Goal: Task Accomplishment & Management: Complete application form

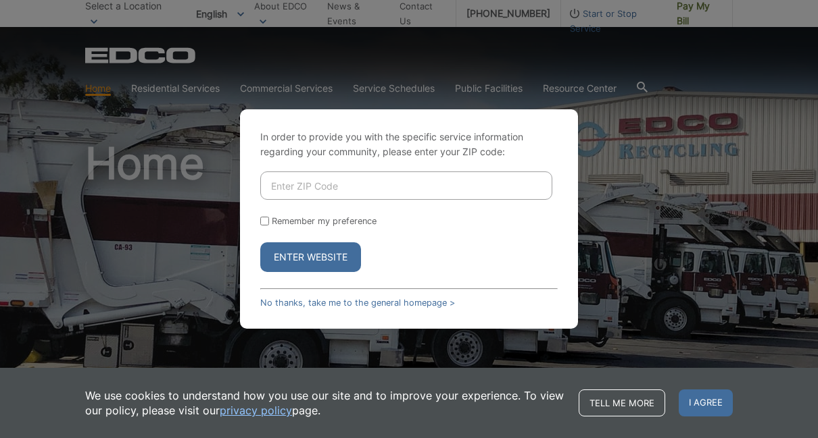
click at [426, 200] on input "Enter ZIP Code" at bounding box center [406, 186] width 292 height 28
type input "92064"
click at [318, 272] on button "Enter Website" at bounding box center [310, 258] width 101 height 30
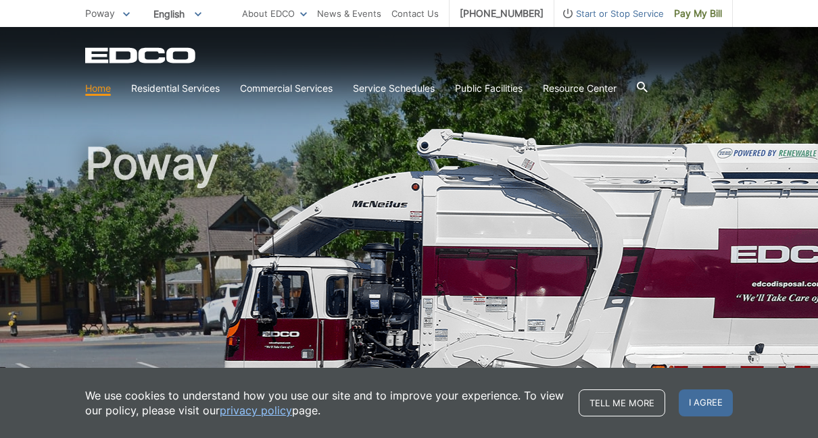
click at [713, 380] on div "We use cookies to understand how you use our site and to improve your experienc…" at bounding box center [409, 403] width 818 height 70
click at [428, 222] on h1 "Poway" at bounding box center [408, 290] width 647 height 297
click at [597, 9] on span "Start or Stop Service" at bounding box center [608, 13] width 109 height 15
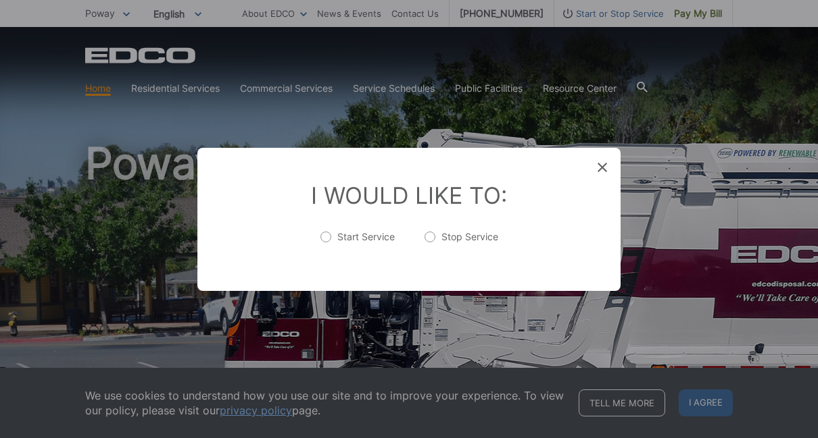
click at [320, 233] on label "Start Service" at bounding box center [357, 243] width 74 height 27
radio input "true"
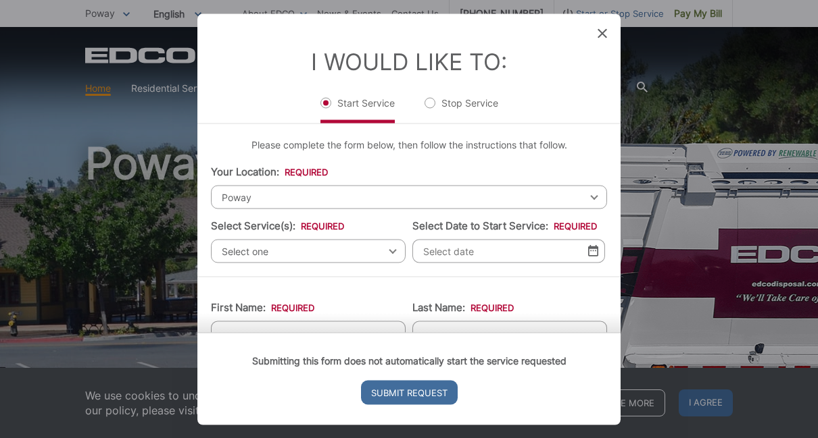
click at [373, 239] on span "Select one" at bounding box center [308, 251] width 195 height 24
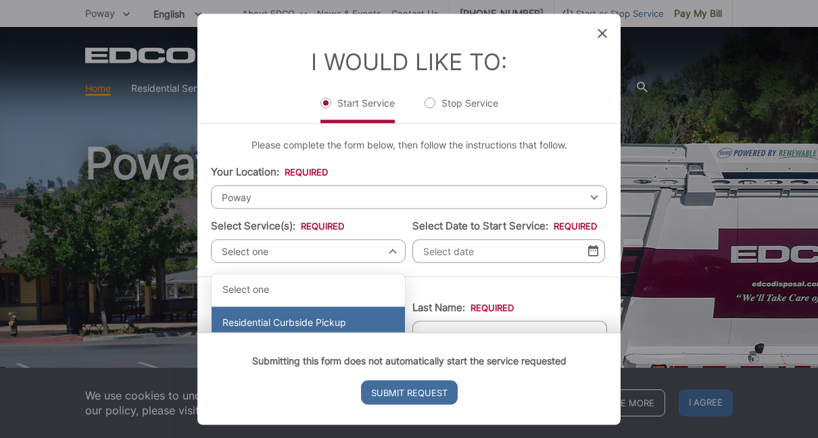
click at [326, 307] on div "Residential Curbside Pickup" at bounding box center [307, 323] width 193 height 32
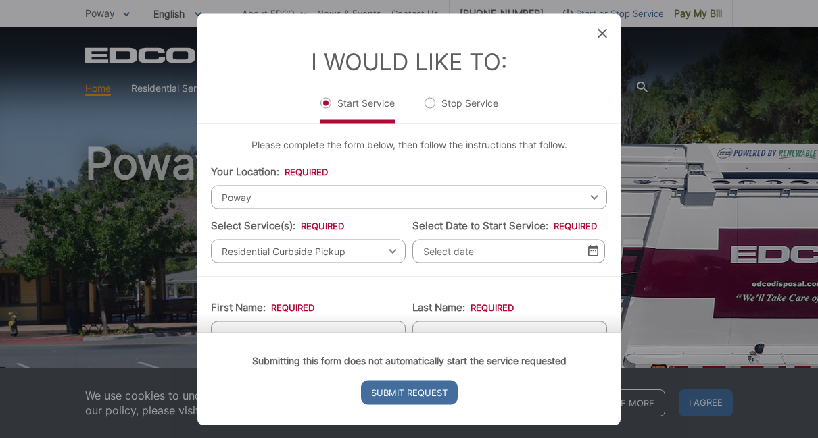
click at [504, 239] on input "Select Date to Start Service: *" at bounding box center [508, 251] width 193 height 24
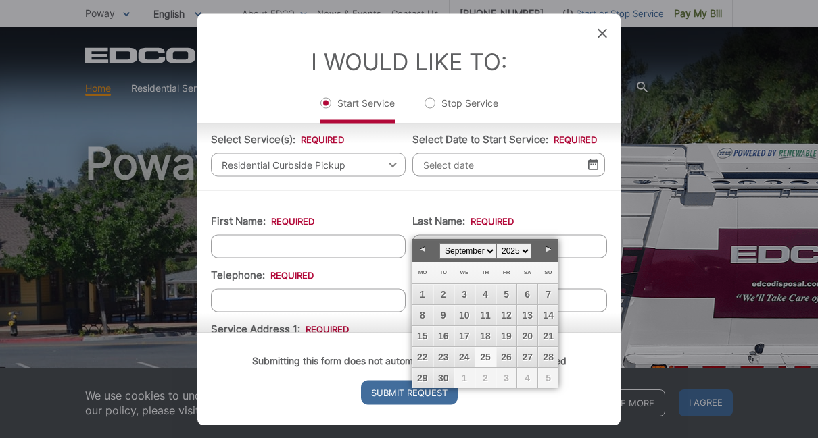
scroll to position [87, 0]
click at [421, 375] on link "29" at bounding box center [422, 378] width 20 height 20
type input "09/29/2025"
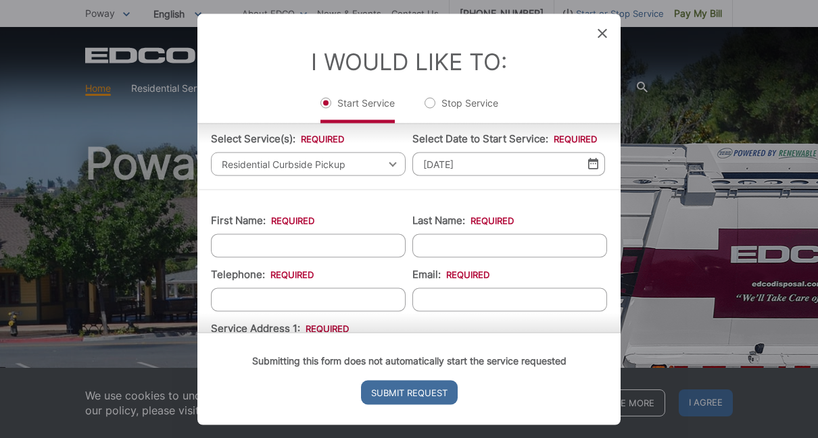
click at [355, 234] on input "First Name: *" at bounding box center [308, 246] width 195 height 24
type input "myra"
type input "fleischer"
type input "(___) ___-____"
type input "(619) 823-6975"
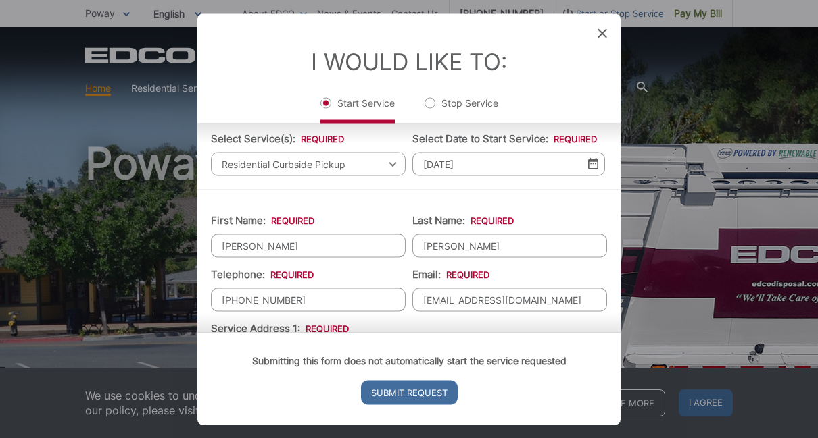
type input "lawyermyra@gmail.com"
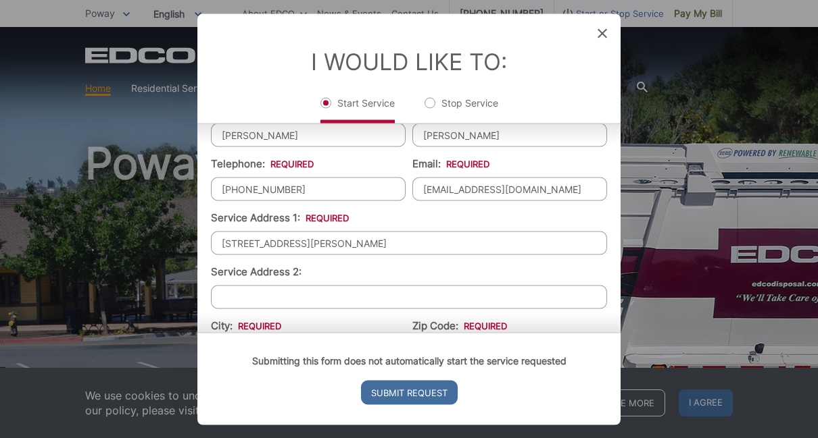
scroll to position [199, 0]
type input "12907 Francine Terrace"
click at [330, 339] on input "City: *" at bounding box center [308, 351] width 195 height 24
type input "Poway"
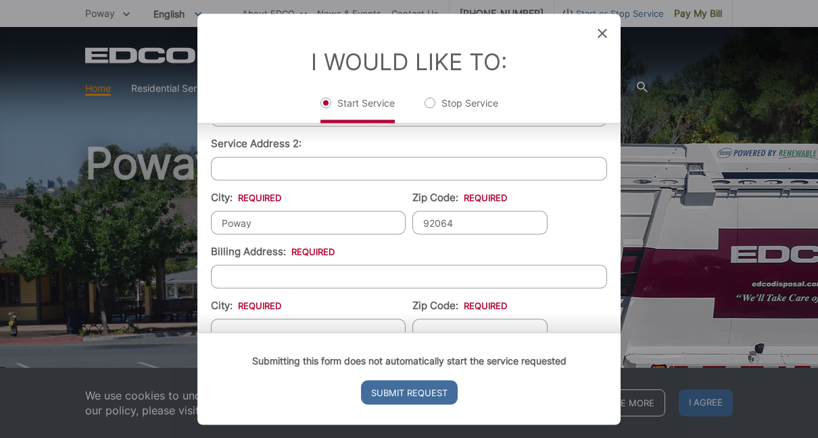
scroll to position [336, 0]
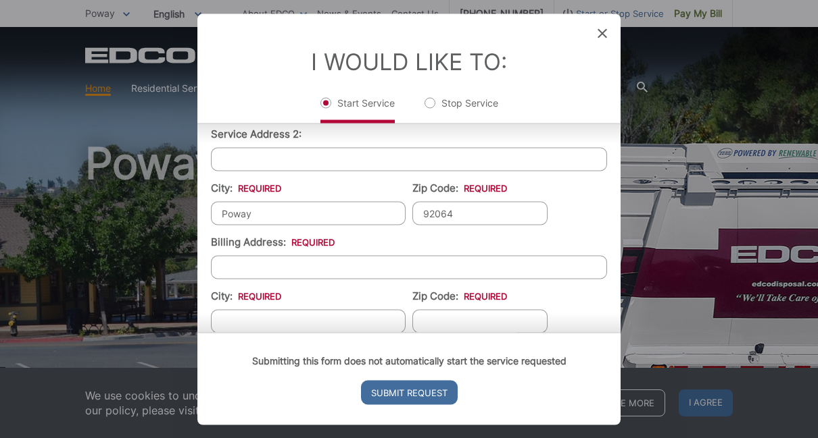
type input "92064"
click at [424, 255] on input "Billing Address: *" at bounding box center [409, 267] width 396 height 24
type input "8061 Artesian Rd"
click at [338, 309] on input "City: *" at bounding box center [308, 321] width 195 height 24
type input "[GEOGRAPHIC_DATA]"
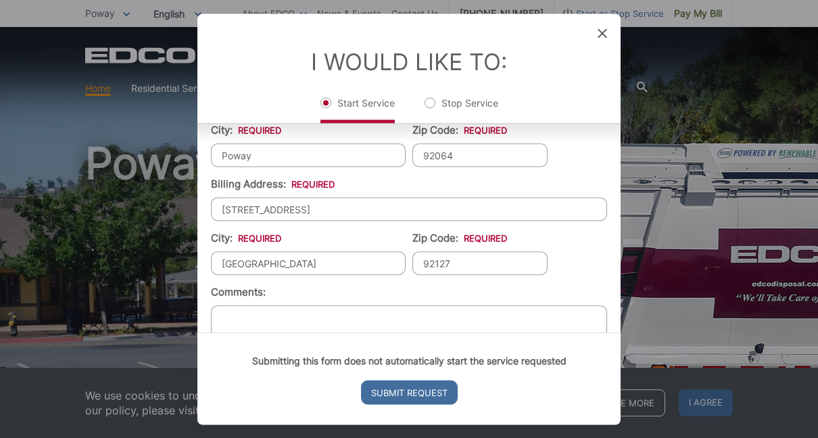
scroll to position [393, 0]
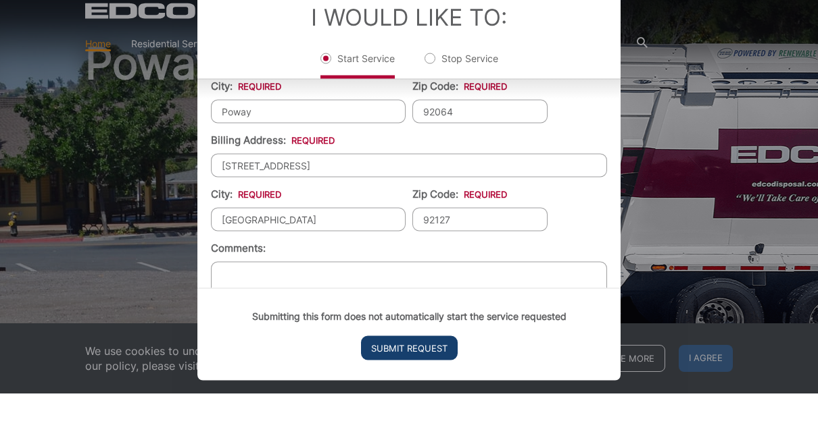
type input "92127"
click at [401, 405] on input "Submit Request" at bounding box center [409, 392] width 97 height 24
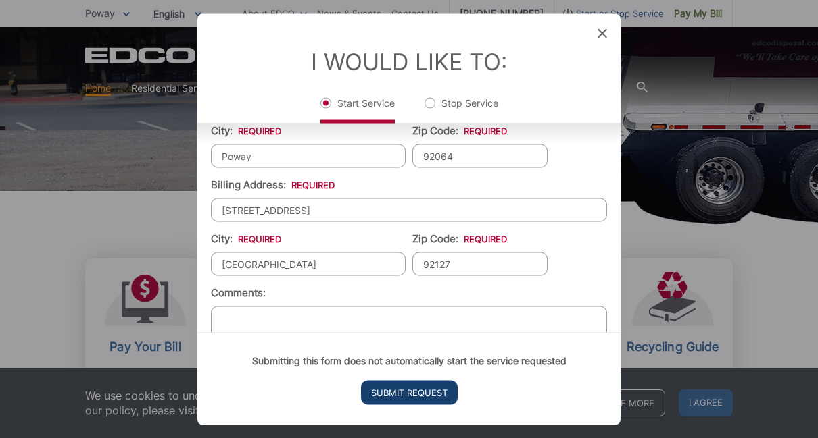
scroll to position [14, 5]
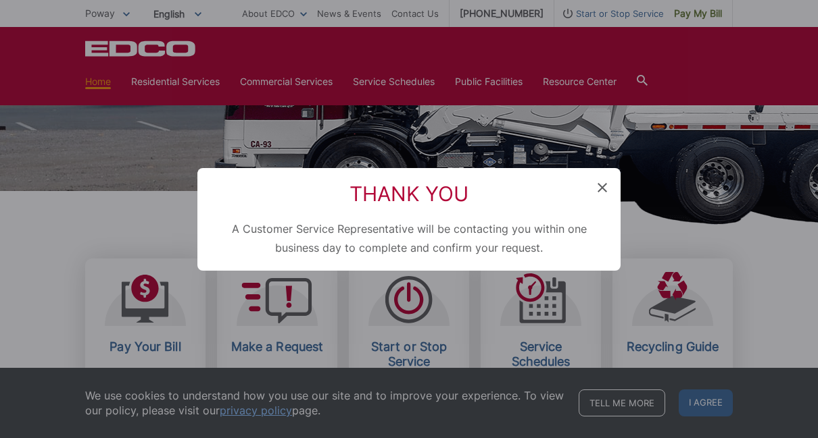
click at [594, 206] on h2 "Thank You" at bounding box center [409, 194] width 396 height 24
click at [595, 220] on div "Thank You A Customer Service Representative will be contacting you within one b…" at bounding box center [408, 219] width 423 height 103
click at [601, 218] on div "Thank You A Customer Service Representative will be contacting you within one b…" at bounding box center [408, 219] width 423 height 103
click at [605, 193] on icon at bounding box center [601, 187] width 9 height 9
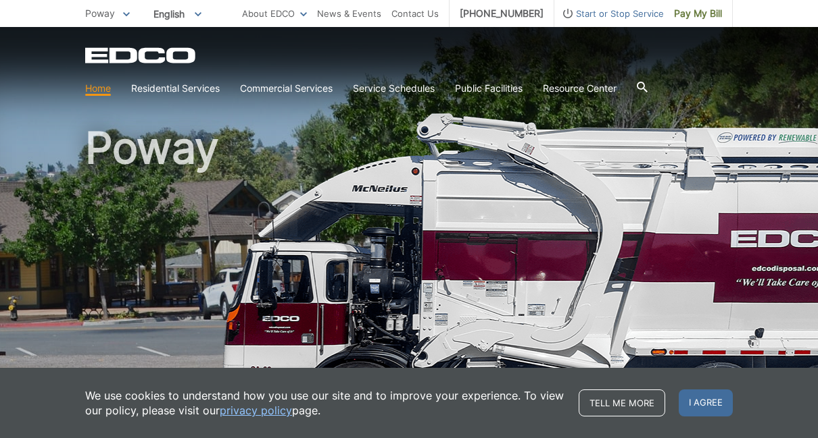
scroll to position [0, 0]
